Goal: Transaction & Acquisition: Purchase product/service

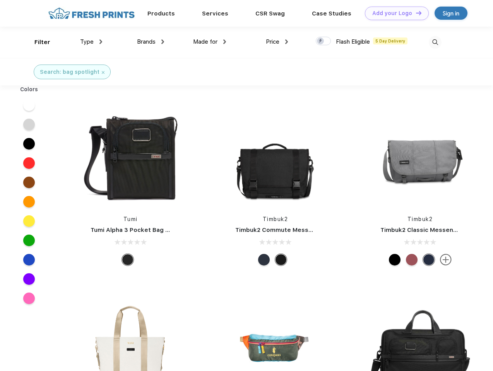
scroll to position [0, 0]
click at [394, 13] on link "Add your Logo Design Tool" at bounding box center [397, 14] width 64 height 14
click at [0, 0] on div "Design Tool" at bounding box center [0, 0] width 0 height 0
click at [415, 13] on link "Add your Logo Design Tool" at bounding box center [397, 14] width 64 height 14
click at [37, 42] on div "Filter" at bounding box center [42, 42] width 16 height 9
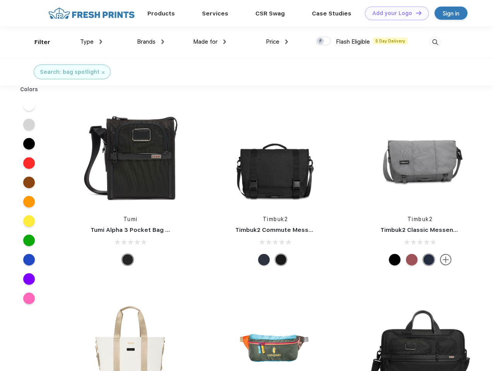
click at [91, 42] on span "Type" at bounding box center [87, 41] width 14 height 7
click at [150, 42] on span "Brands" at bounding box center [146, 41] width 19 height 7
click at [210, 42] on span "Made for" at bounding box center [205, 41] width 24 height 7
click at [277, 42] on span "Price" at bounding box center [273, 41] width 14 height 7
click at [323, 41] on div at bounding box center [323, 41] width 15 height 9
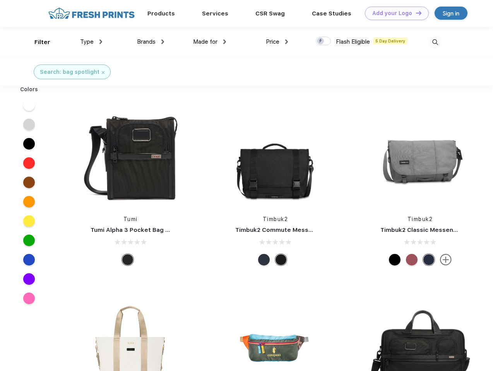
click at [321, 41] on input "checkbox" at bounding box center [318, 38] width 5 height 5
click at [435, 42] on img at bounding box center [435, 42] width 13 height 13
